Goal: Ask a question: Seek information or help from site administrators or community

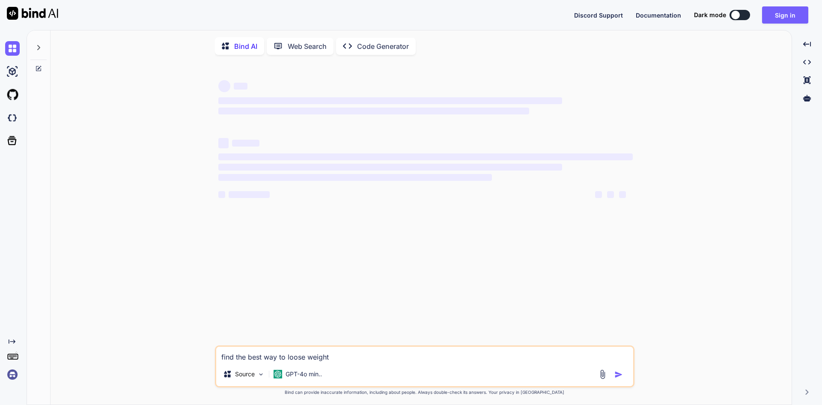
type textarea "x"
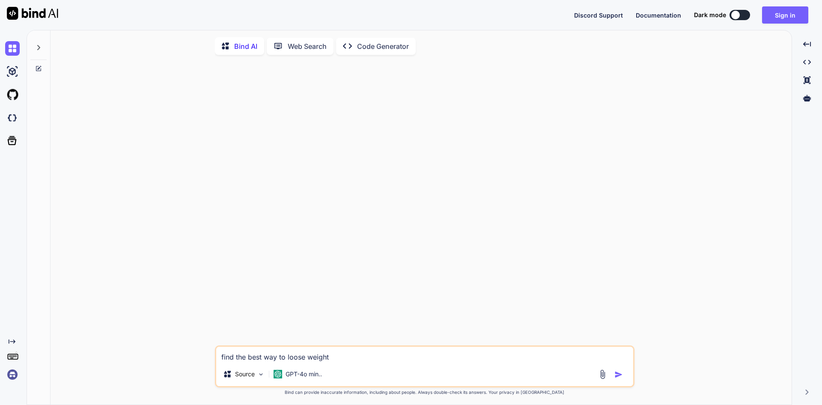
drag, startPoint x: 339, startPoint y: 358, endPoint x: 160, endPoint y: 359, distance: 179.0
click at [161, 359] on div "find the best way to loose weight Source GPT-4o min.. Created with Bind Always …" at bounding box center [424, 234] width 734 height 344
type textarea "x"
type textarea "9"
type textarea "x"
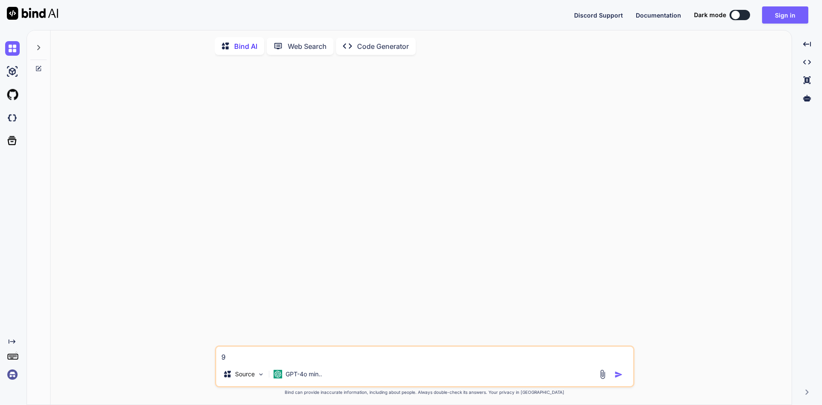
type textarea "9d"
type textarea "x"
type textarea "9"
type textarea "x"
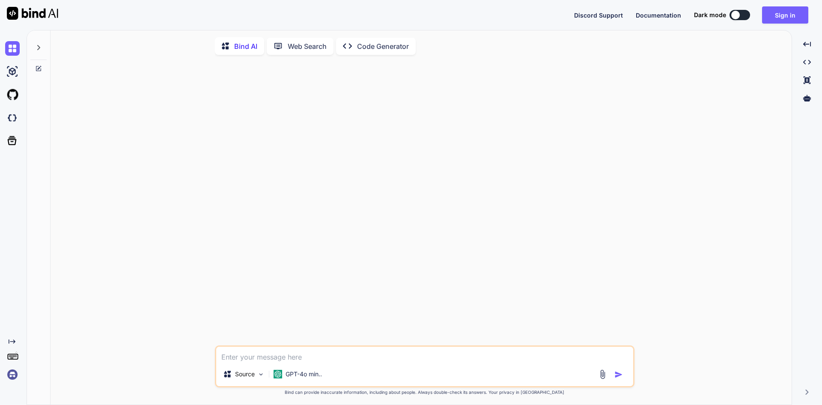
type textarea "ต"
type textarea "x"
type textarea "ติ"
type textarea "x"
type textarea "ติด"
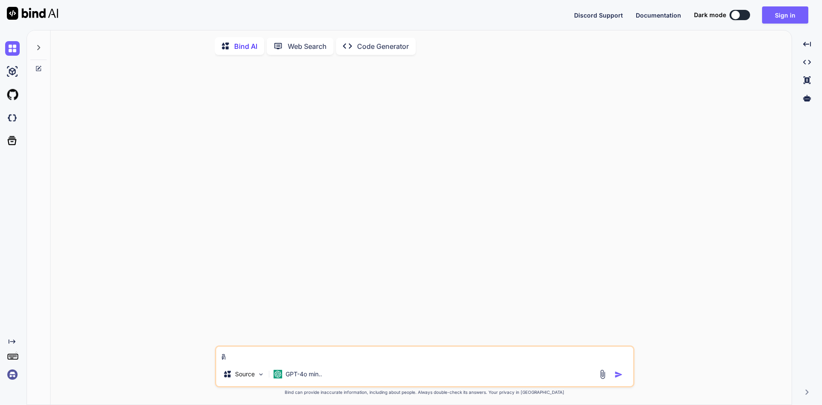
type textarea "x"
type textarea "ติดต"
type textarea "x"
type textarea "ติดต่"
type textarea "x"
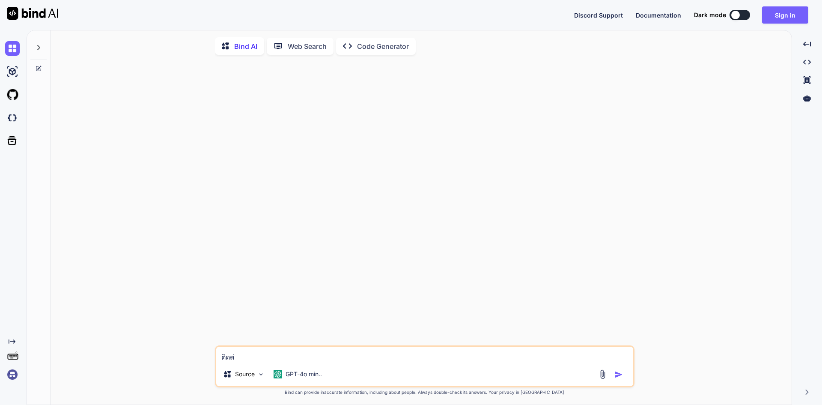
type textarea "ติดต่อ"
type textarea "x"
type textarea "ติดต่อ"
type textarea "x"
type textarea "ติดต่อ ส"
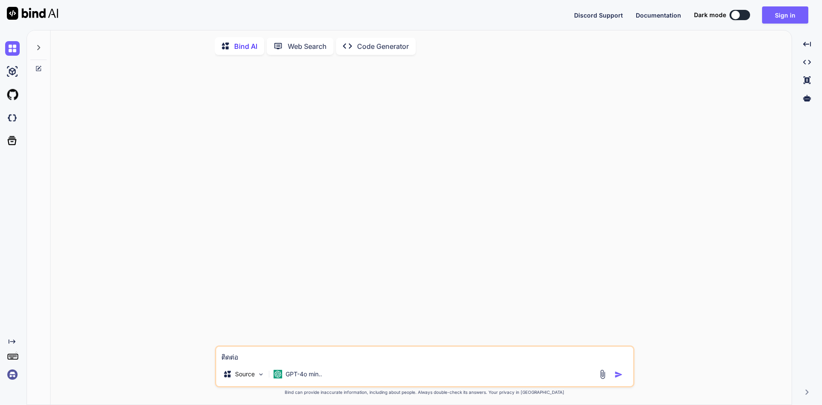
type textarea "x"
type textarea "ติดต่อ สำ"
type textarea "x"
type textarea "ติดต่อ สำห"
type textarea "x"
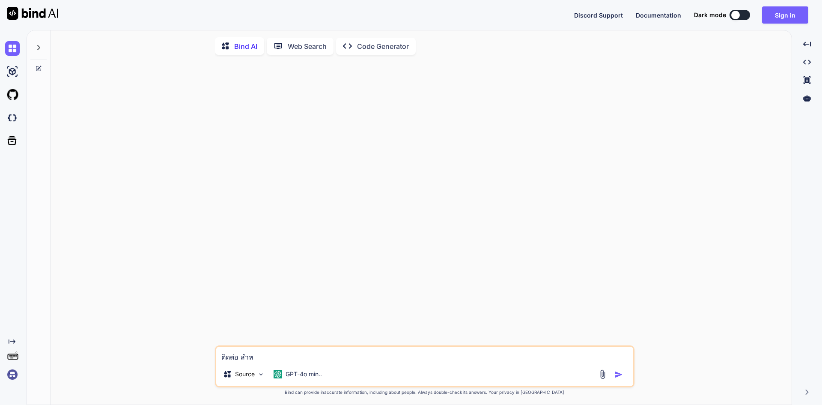
type textarea "ติดต่อ สำหน"
type textarea "x"
type textarea "ติดต่อ สำห"
type textarea "x"
type textarea "ติดต่อ สำ"
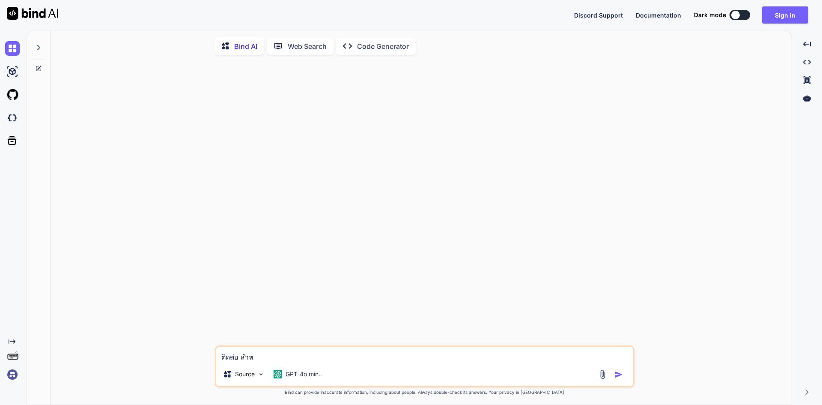
type textarea "x"
type textarea "ติดต่อ สำน"
type textarea "x"
type textarea "ติดต่อ สำนั"
type textarea "x"
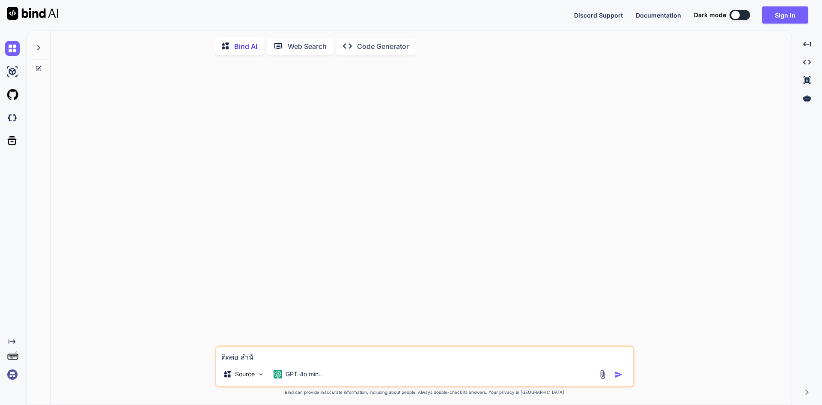
type textarea "ติดต่อ สำนัก"
type textarea "x"
type textarea "ติดต่อ สำนักข"
type textarea "x"
type textarea "ติดต่อ สำนัก"
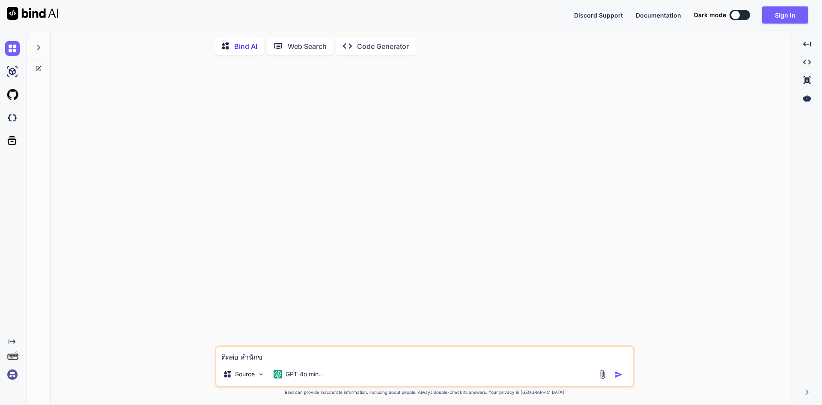
type textarea "x"
type textarea "ติดต่อ สำนักง"
type textarea "x"
type textarea "ติดต่อ สำนักงา"
type textarea "x"
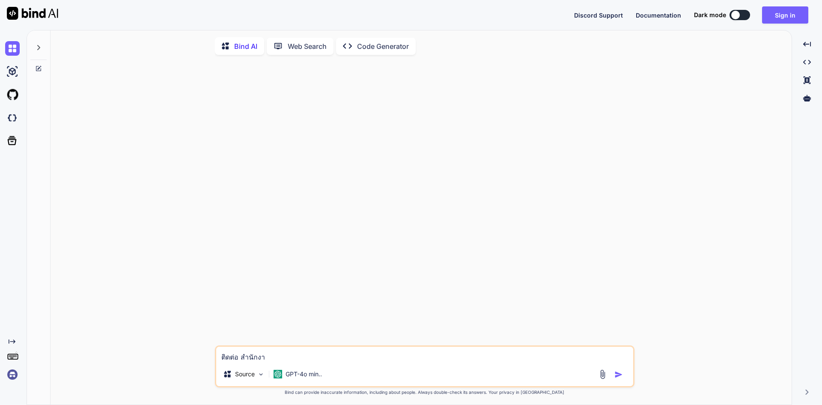
type textarea "ติดต่อ สำนักงาน"
type textarea "x"
type textarea "ติดต่อ สำนักงานท"
type textarea "x"
type textarea "ติดต่อ สำนักงานที"
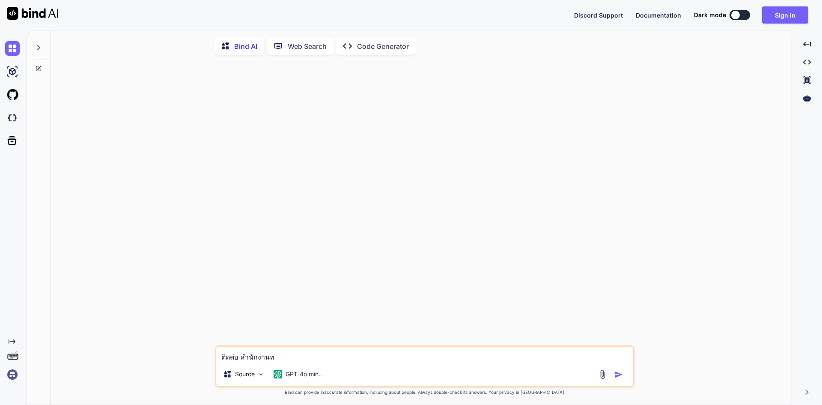
type textarea "x"
type textarea "ติดต่อ สำนักงานที่"
type textarea "x"
type textarea "ติดต่อ สำนักงานที่ด"
type textarea "x"
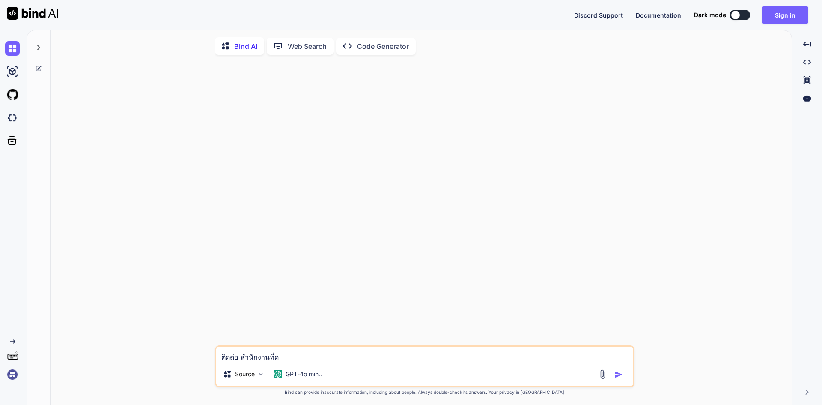
type textarea "ติดต่อ สำนักงานที่ดิ"
type textarea "x"
type textarea "ติดต่อ สำนักงานที่ดิน"
type textarea "x"
type textarea "ติดต่อ สำนักงานที่ดิน"
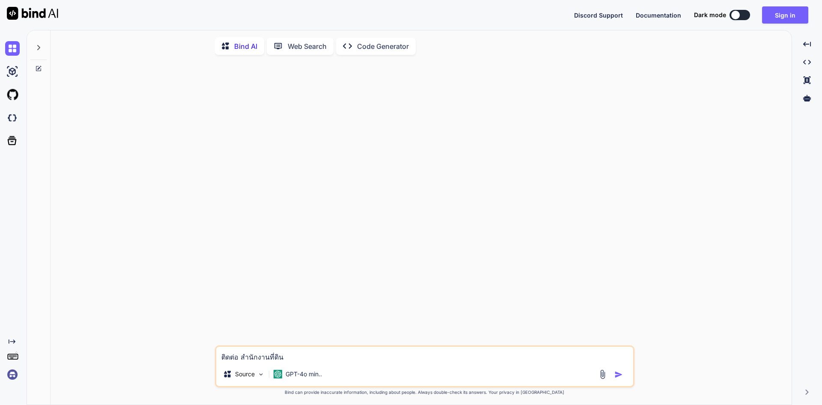
type textarea "x"
type textarea "ติดต่อ สำนักงานที่ดิน แ"
type textarea "x"
type textarea "ติดต่อ สำนักงานที่ดิน แป"
type textarea "x"
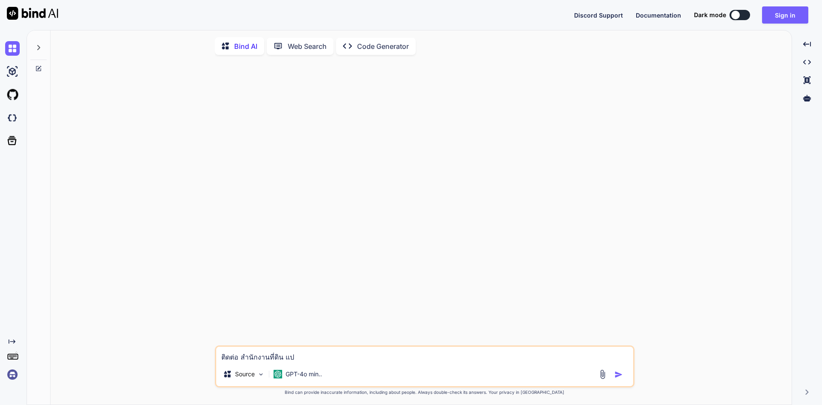
type textarea "ติดต่อ สำนักงานที่ดิน แปล"
type textarea "x"
type textarea "ติดต่อ สำนักงานที่ดิน แปลเ"
type textarea "x"
type textarea "ติดต่อ สำนักงานที่ดิน แปลเป"
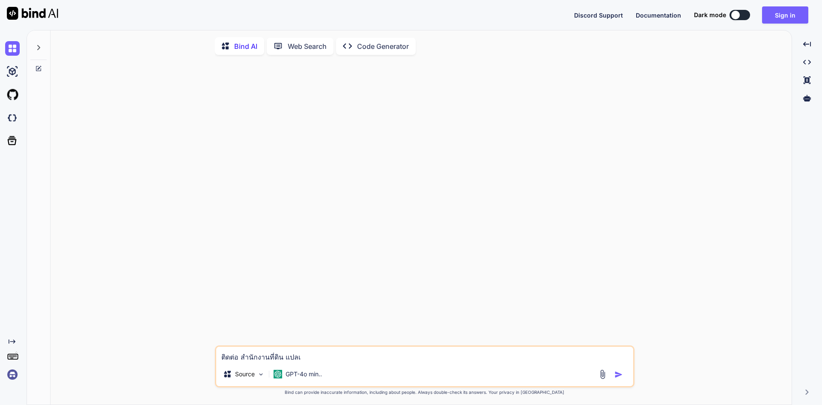
type textarea "x"
type textarea "ติดต่อ สำนักงานที่ดิน แปลเป็"
type textarea "x"
type textarea "ติดต่อ สำนักงานที่ดิน แปลเป็น"
type textarea "x"
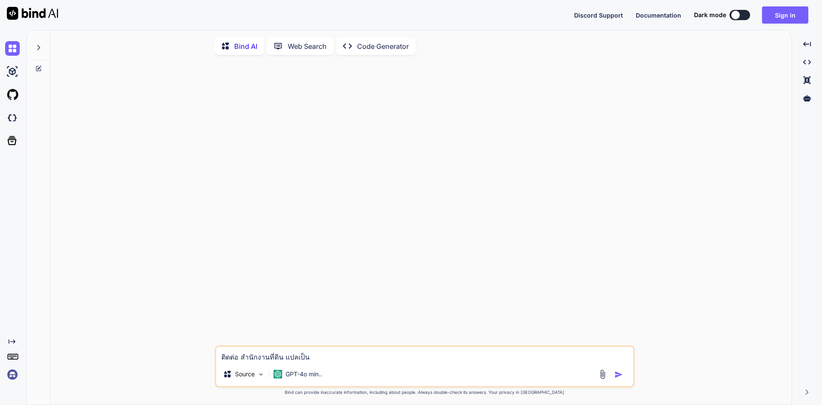
type textarea "ติดต่อ สำนักงานที่ดิน แปลเป็นภ"
type textarea "x"
type textarea "ติดต่อ สำนักงานที่ดิน แปลเป็นภา"
type textarea "x"
type textarea "ติดต่อ สำนักงานที่ดิน แปลเป็นภาษ"
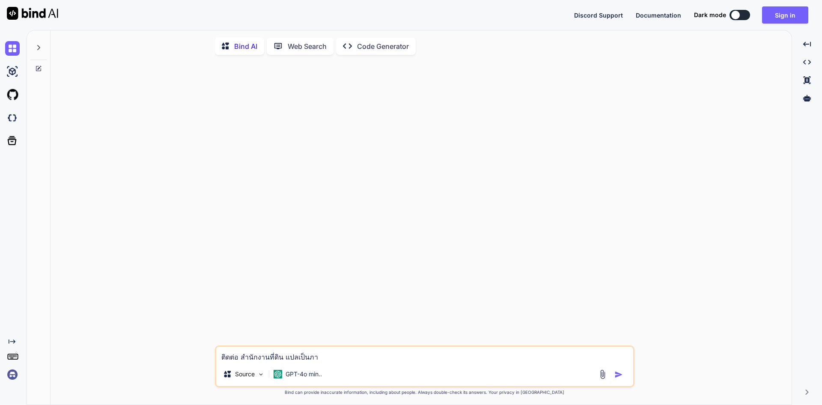
type textarea "x"
type textarea "ติดต่อ สำนักงานที่ดิน แปลเป็นภาษา"
type textarea "x"
type textarea "ติดต่อ สำนักงานที่ดิน แปลเป็นภาษาอ"
type textarea "x"
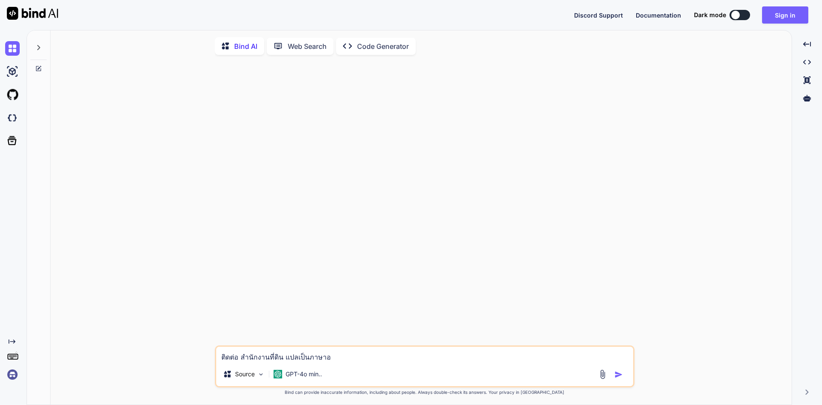
type textarea "ติดต่อ สำนักงานที่ดิน แปลเป็นภาษาอั"
type textarea "x"
type textarea "ติดต่อ สำนักงานที่ดิน แปลเป็นภาษาอัง"
type textarea "x"
type textarea "ติดต่อ สำนักงานที่ดิน แปลเป็นภาษาอังก"
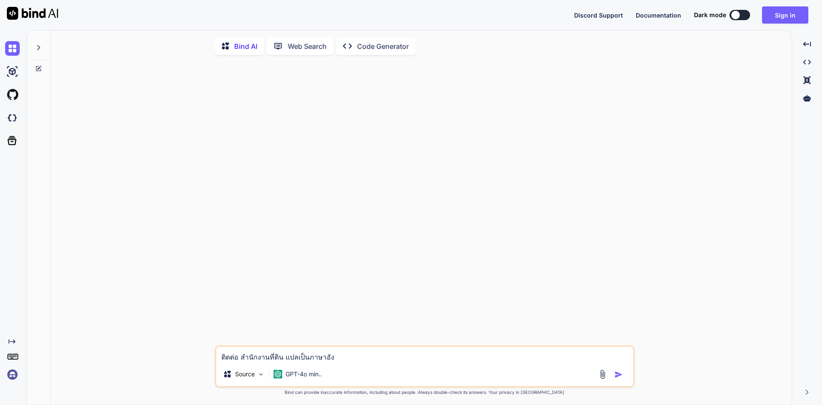
type textarea "x"
type textarea "ติดต่อ สำนักงานที่ดิน แปลเป็นภาษาอังกฤ"
type textarea "x"
type textarea "ติดต่อ สำนักงานที่ดิน แปลเป็นภาษาอังกฤษ"
type textarea "x"
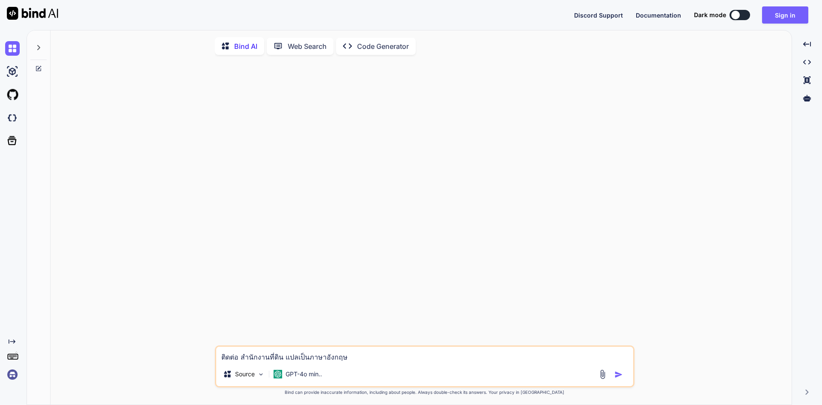
type textarea "ติดต่อ สำนักงานที่ดิน แปลเป็นภาษาอังกฤษ"
click at [618, 379] on img "button" at bounding box center [619, 374] width 9 height 9
type textarea "x"
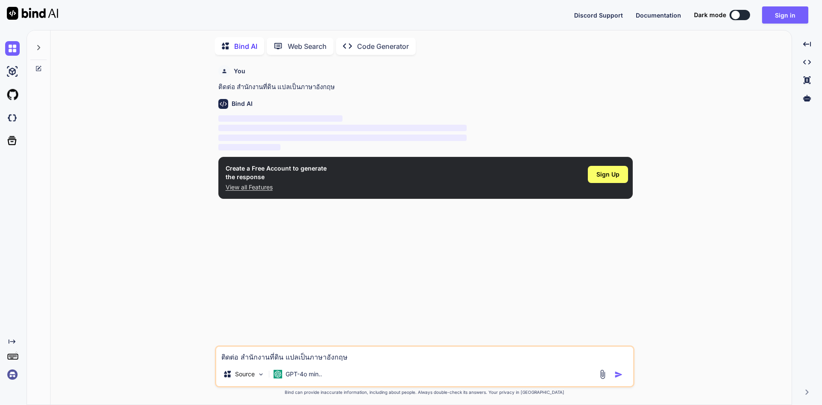
scroll to position [3, 0]
